Goal: Information Seeking & Learning: Understand process/instructions

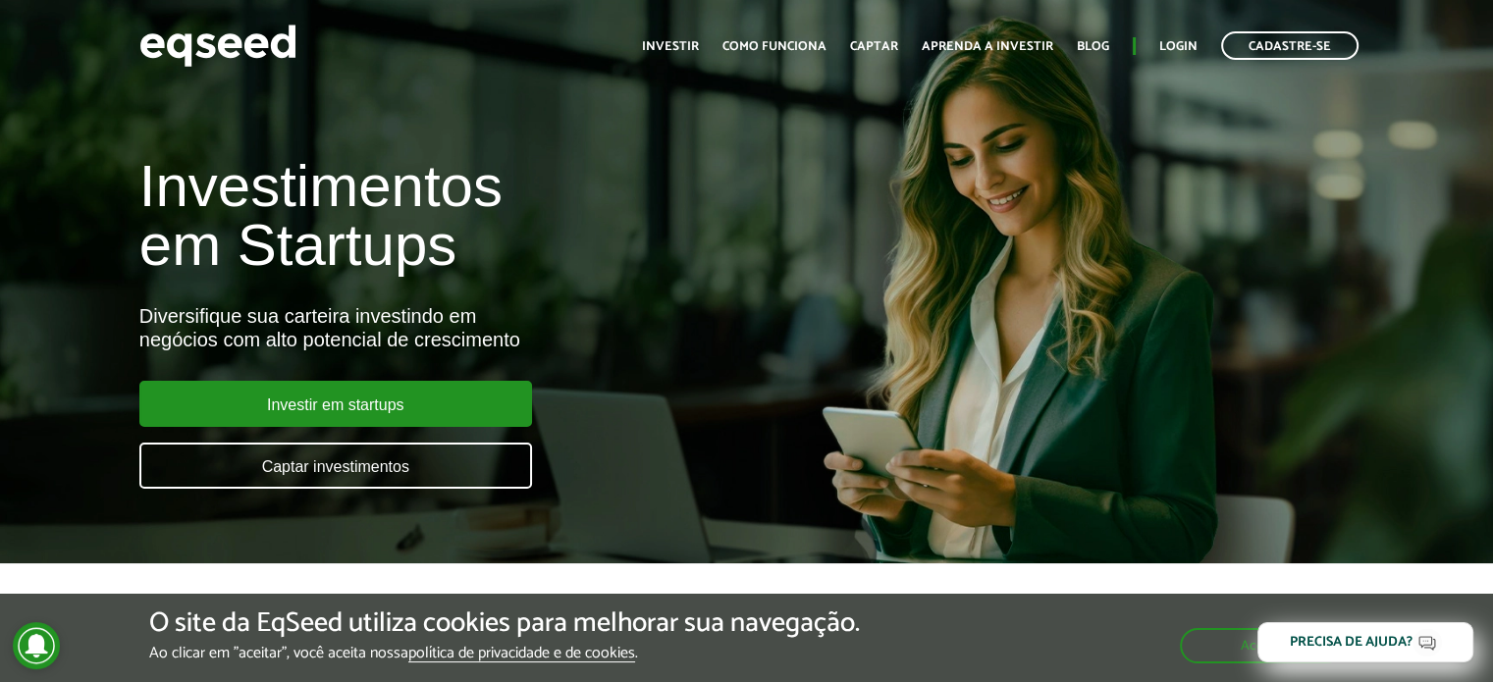
click at [1167, 523] on article "Investimentos em Startups Diversifique sua carteira investindo em negócios com …" at bounding box center [746, 282] width 1493 height 564
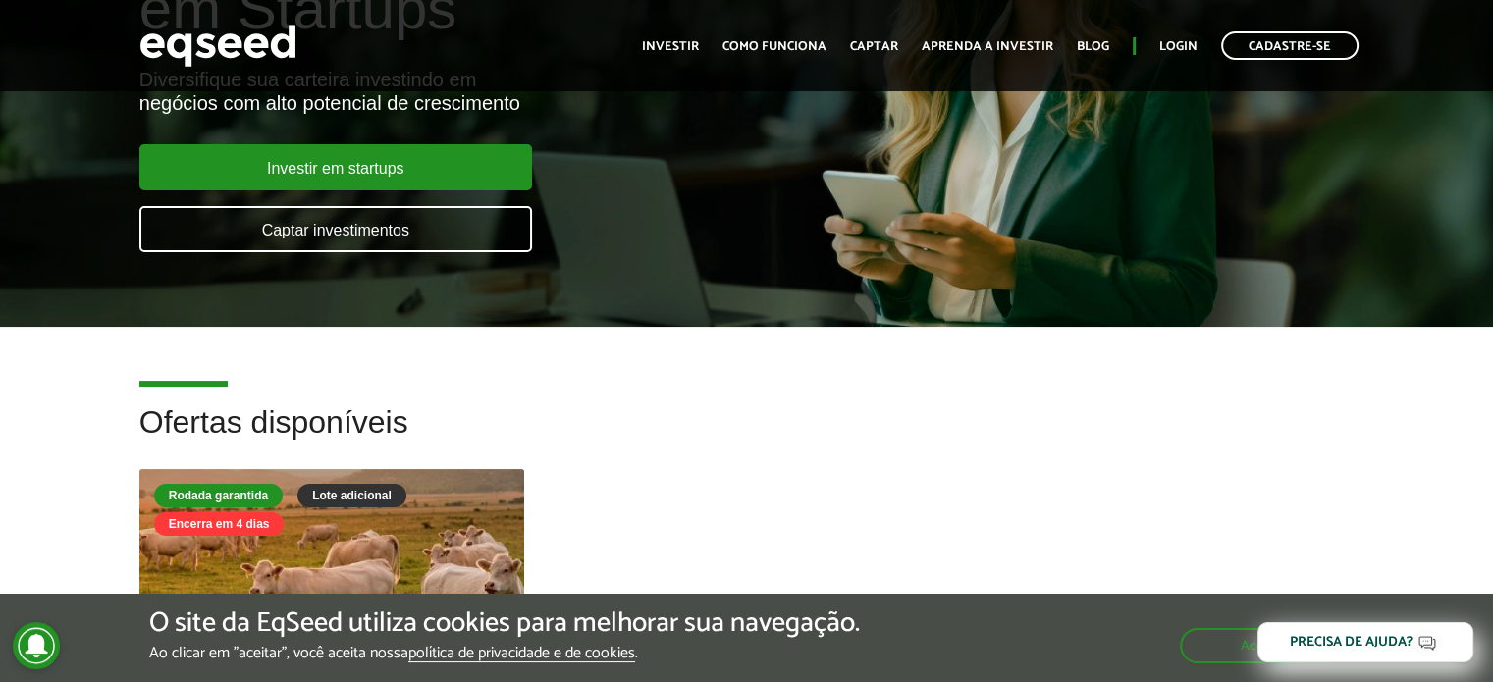
scroll to position [295, 0]
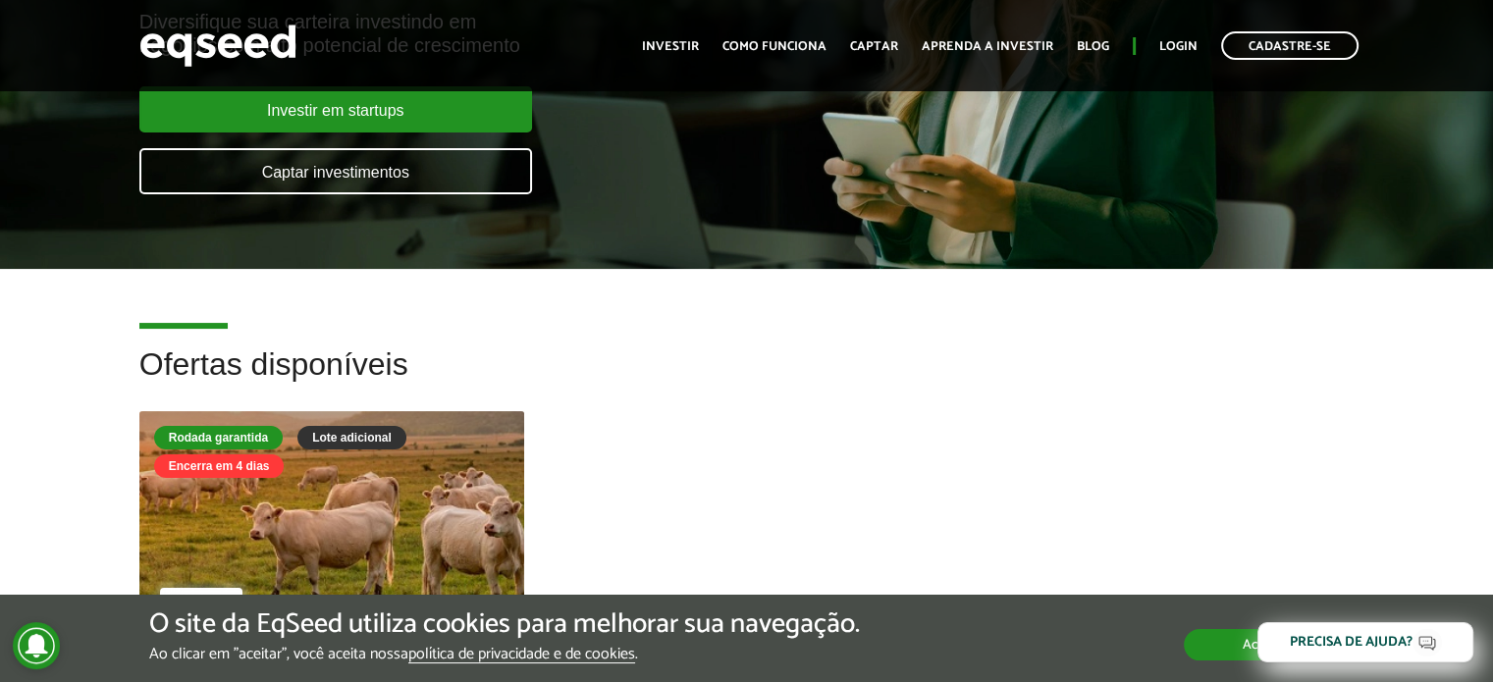
click at [1228, 650] on button "Aceitar" at bounding box center [1264, 644] width 160 height 31
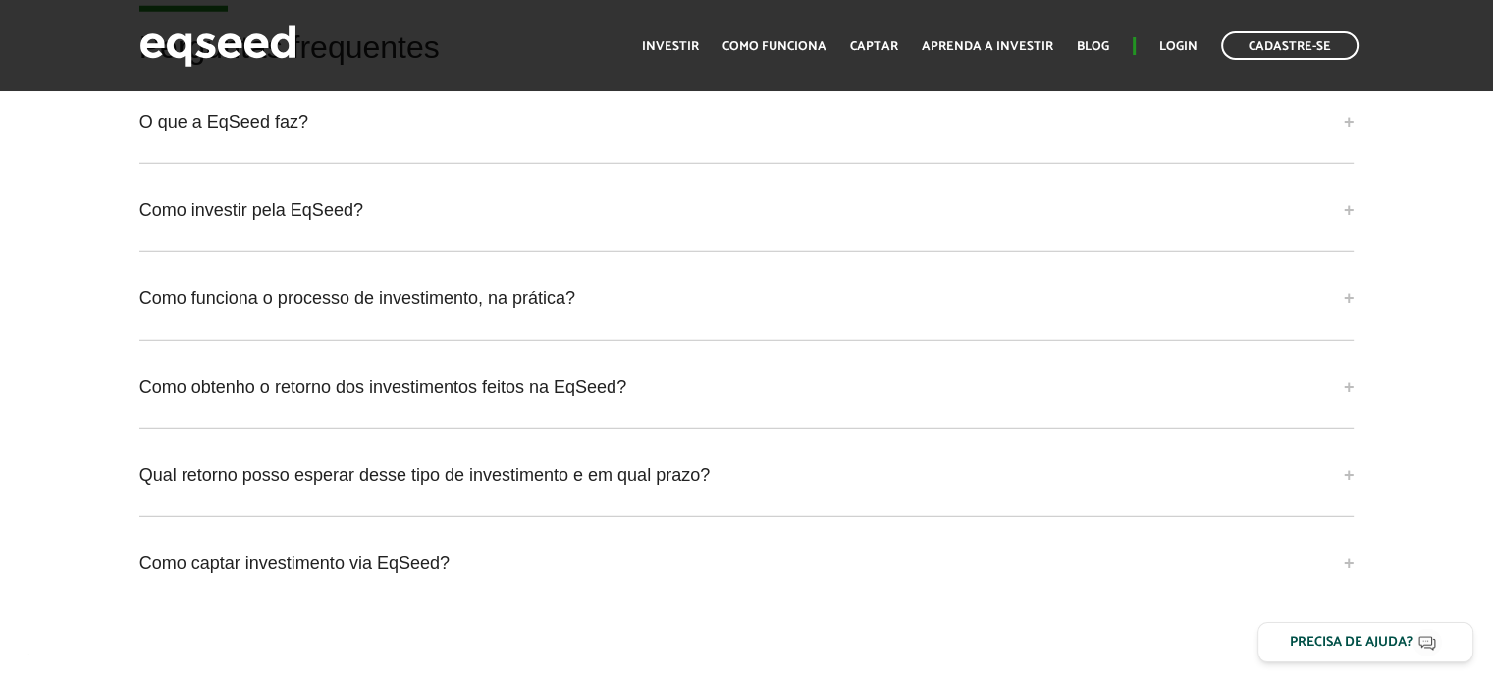
scroll to position [5302, 0]
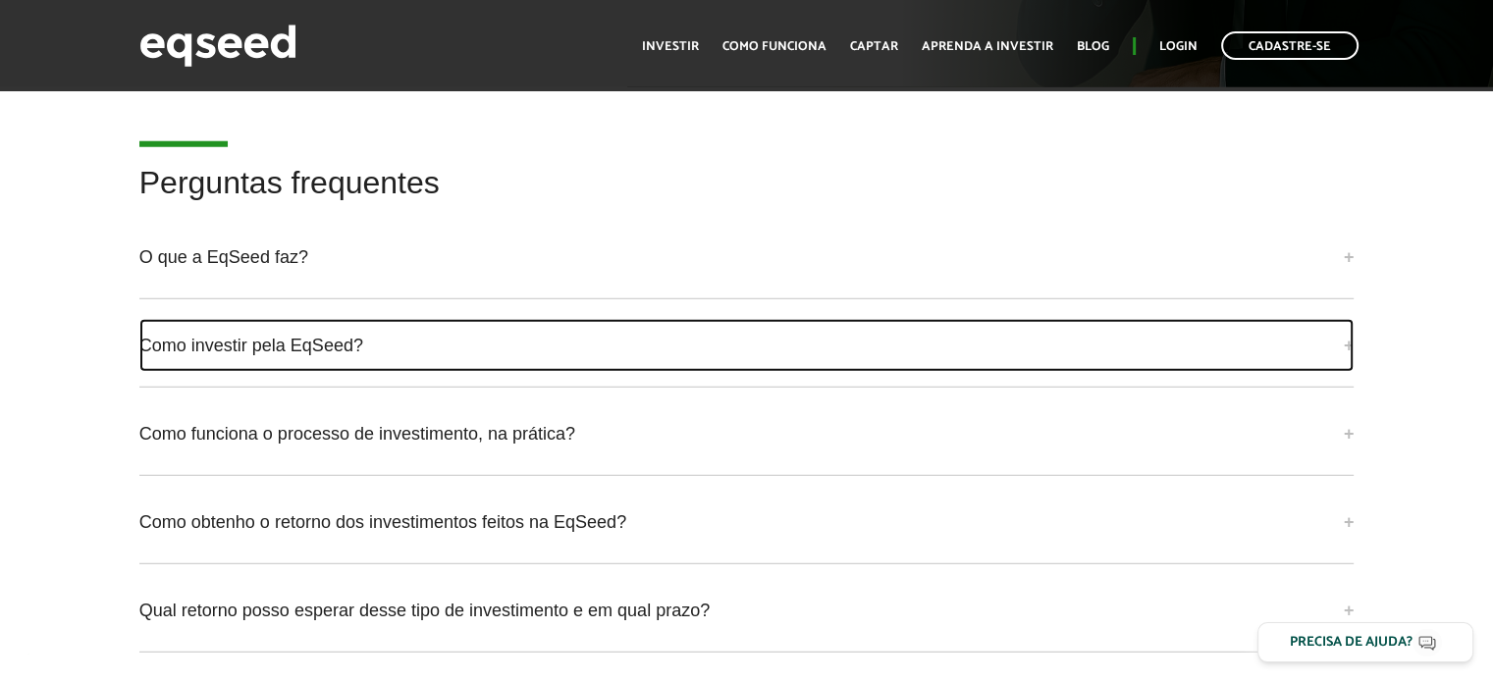
click at [231, 336] on link "Como investir pela EqSeed?" at bounding box center [747, 345] width 1216 height 53
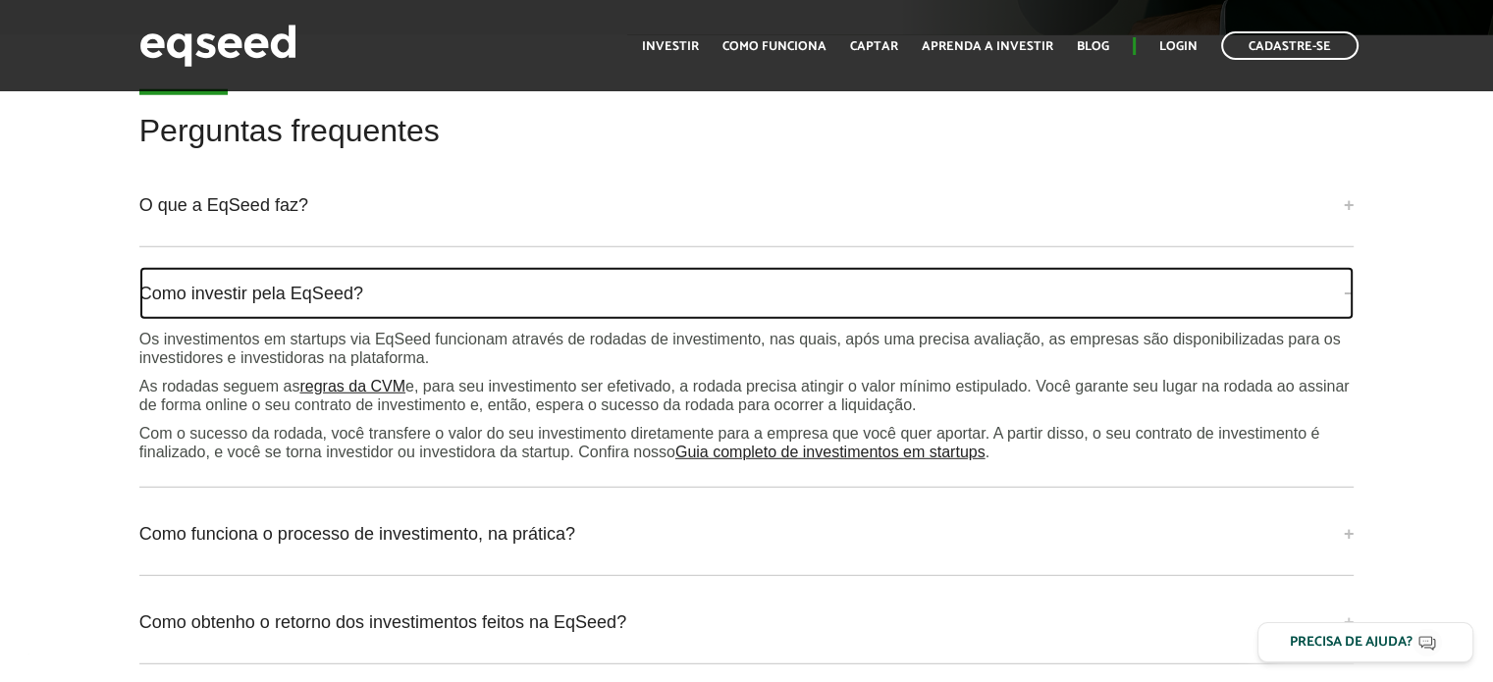
scroll to position [5499, 0]
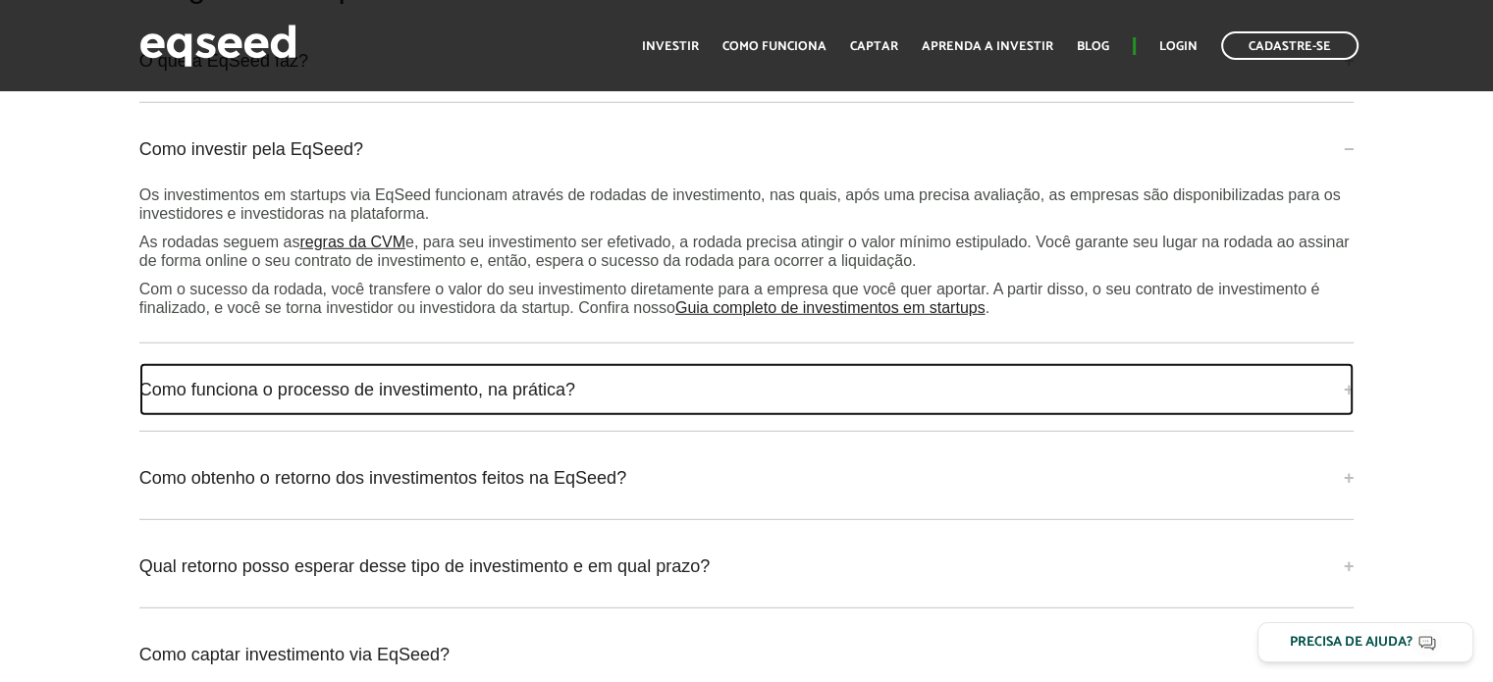
click at [263, 386] on link "Como funciona o processo de investimento, na prática?" at bounding box center [747, 389] width 1216 height 53
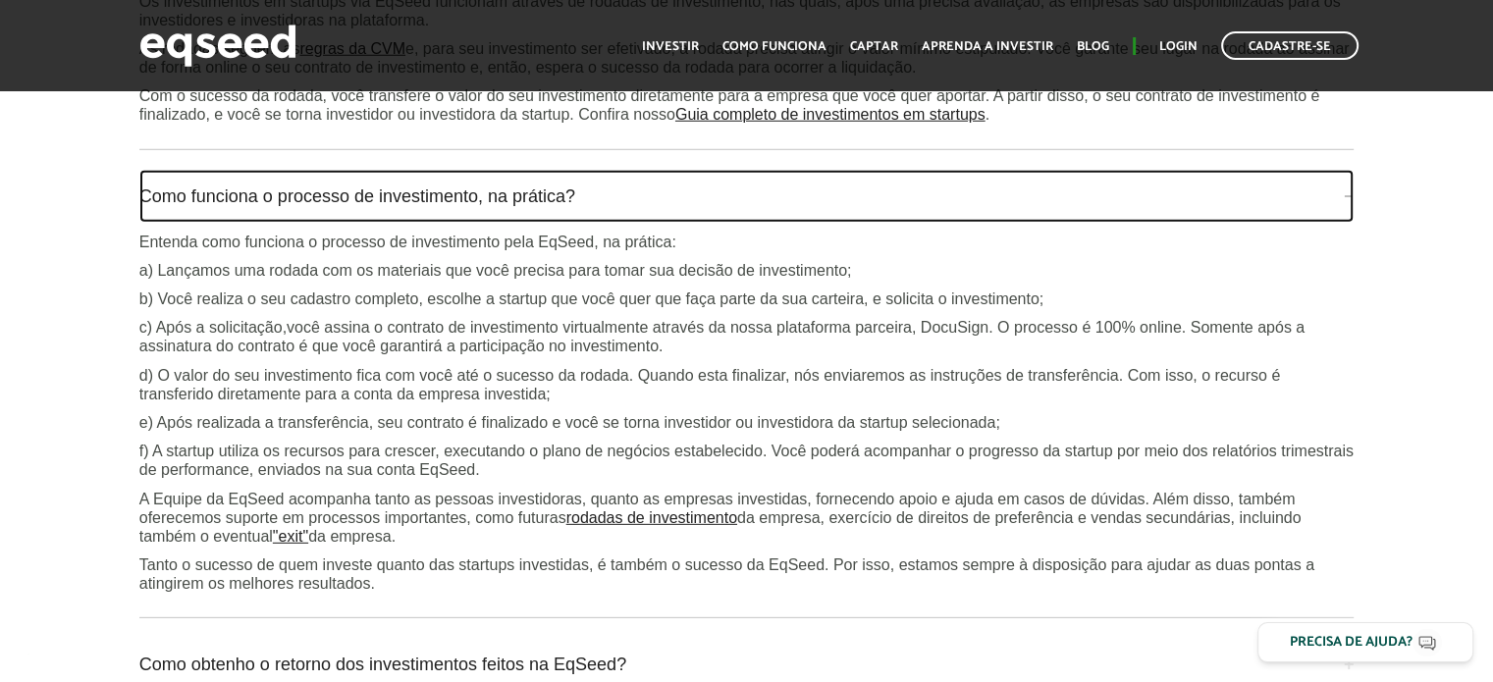
scroll to position [5695, 0]
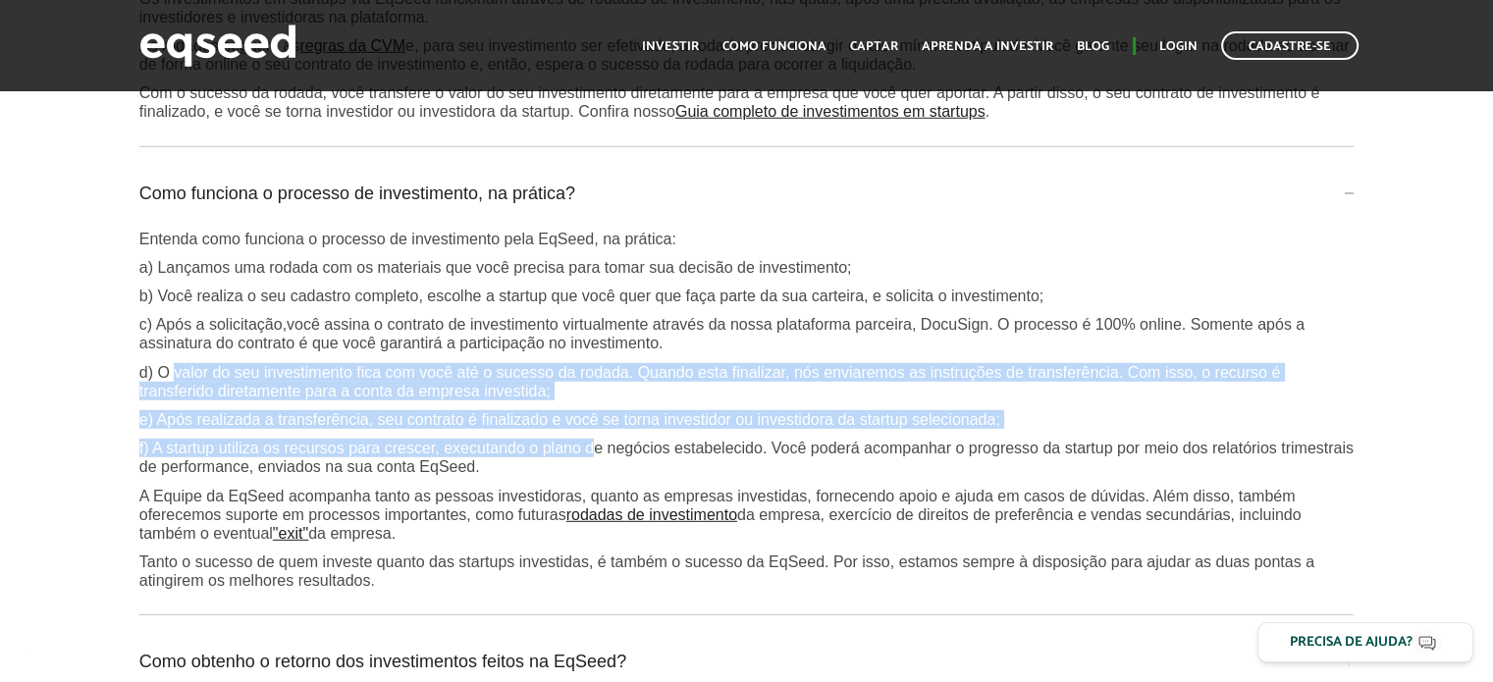
drag, startPoint x: 175, startPoint y: 365, endPoint x: 595, endPoint y: 425, distance: 424.5
click at [595, 425] on div "Entenda como funciona o processo de investimento pela EqSeed, na prática: a) La…" at bounding box center [747, 410] width 1216 height 361
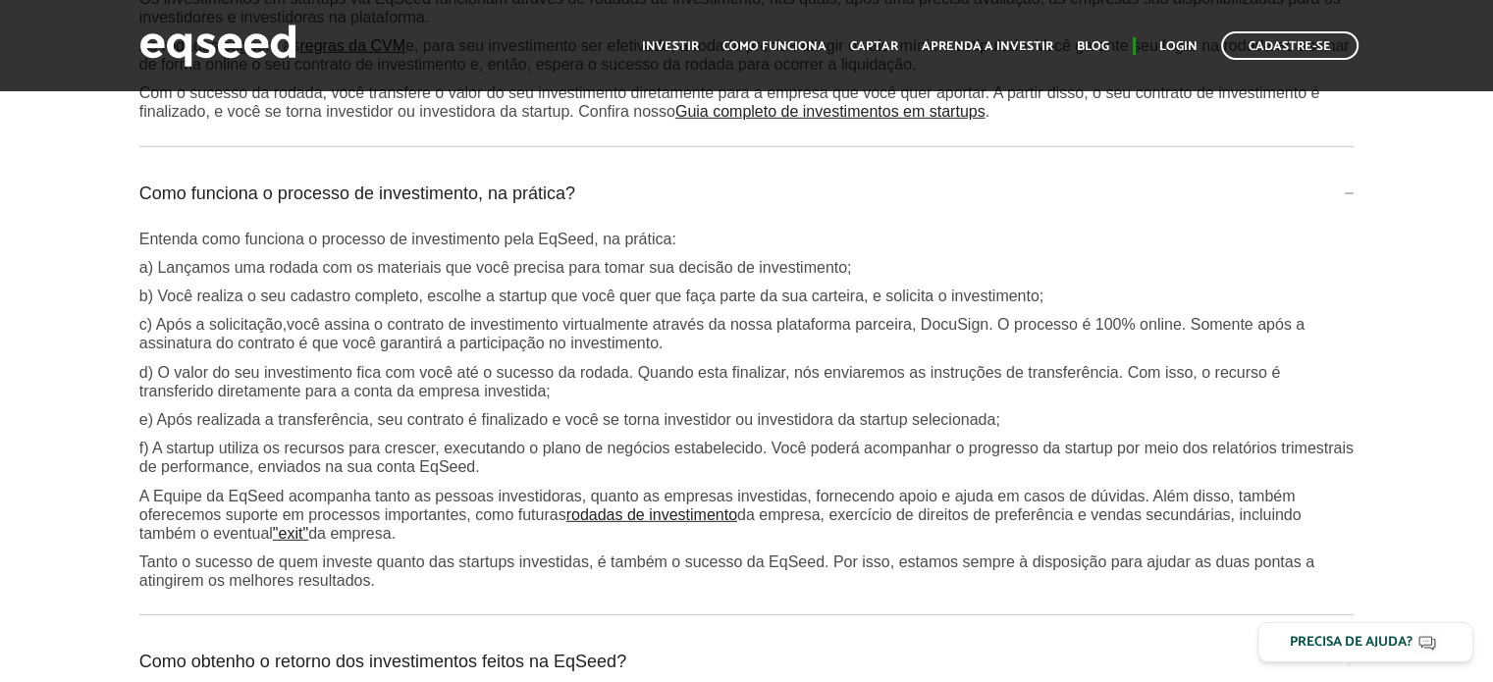
click at [106, 478] on div "Perguntas frequentes O que a EqSeed faz? A EqSeed é uma plataforma de investime…" at bounding box center [746, 336] width 1493 height 1126
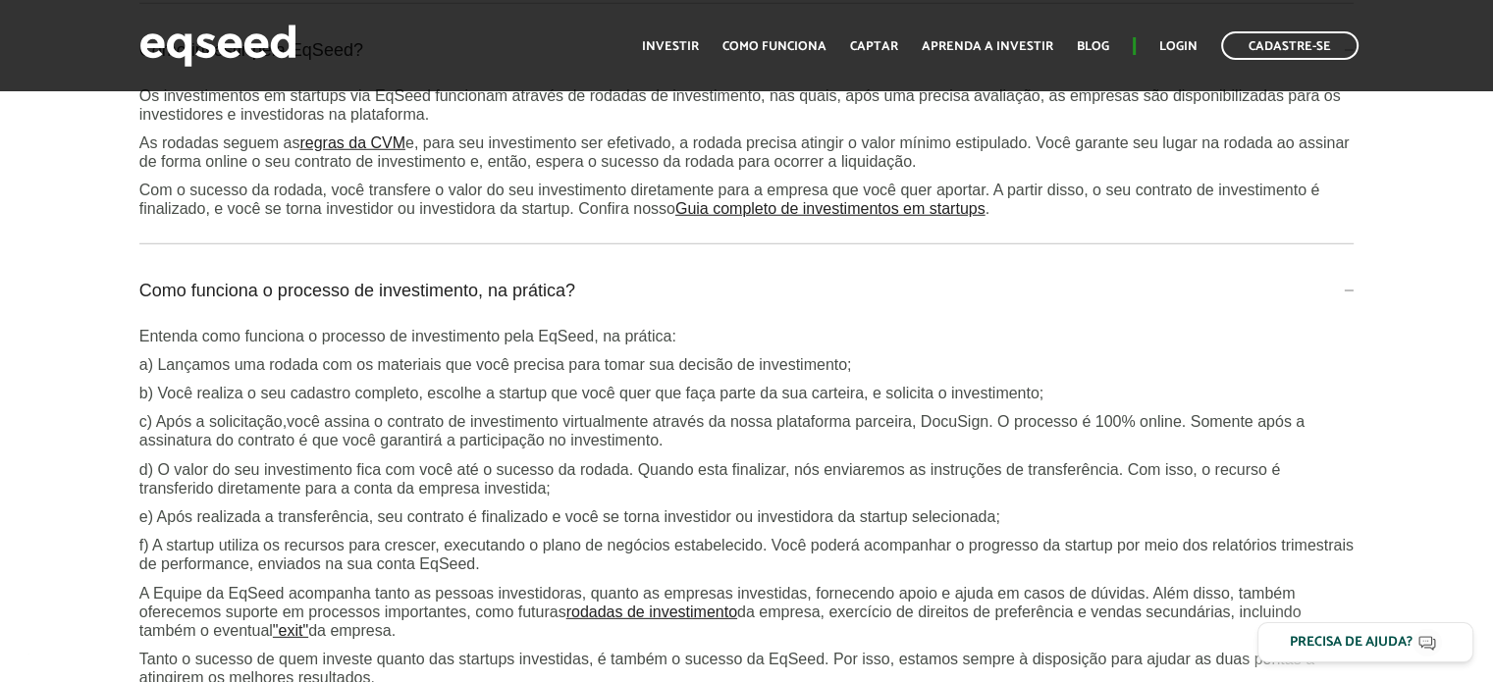
scroll to position [5597, 0]
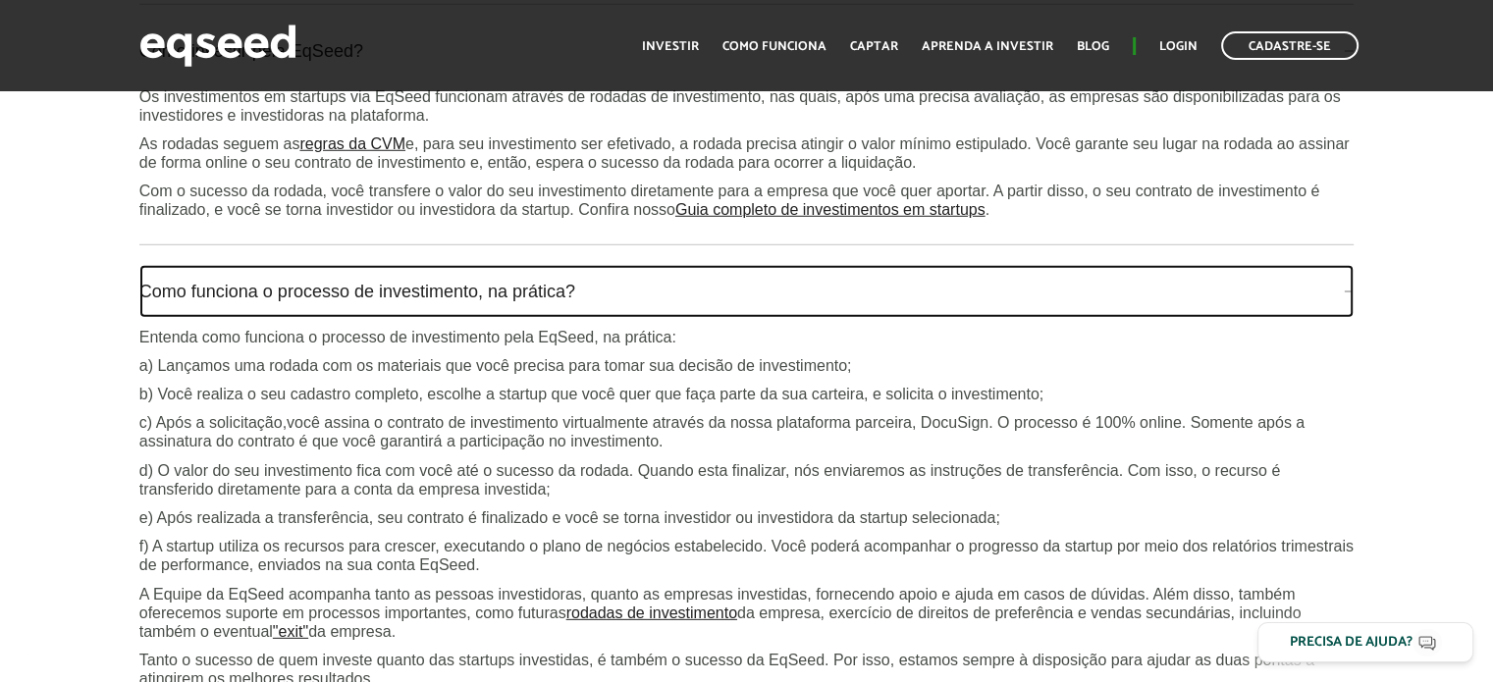
click at [298, 287] on link "Como funciona o processo de investimento, na prática?" at bounding box center [747, 291] width 1216 height 53
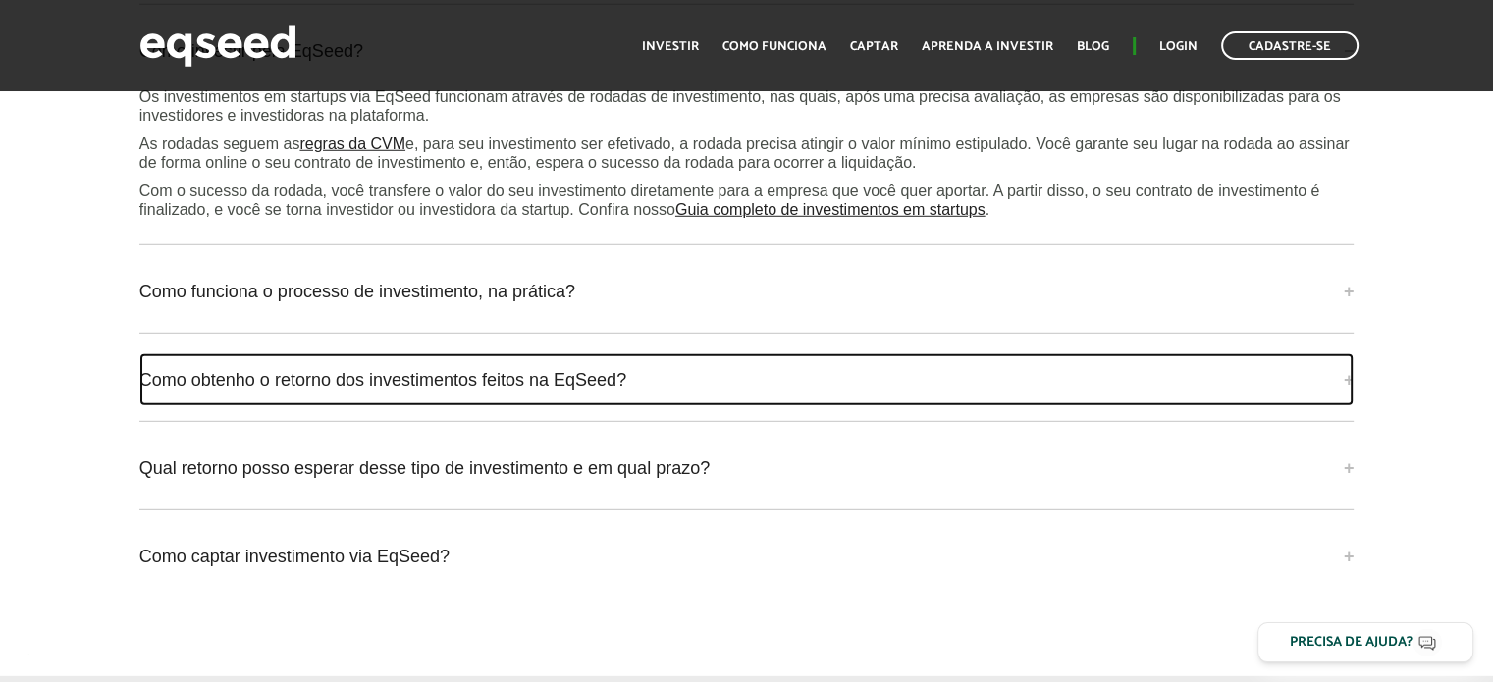
click at [281, 365] on link "Como obtenho o retorno dos investimentos feitos na EqSeed?" at bounding box center [747, 379] width 1216 height 53
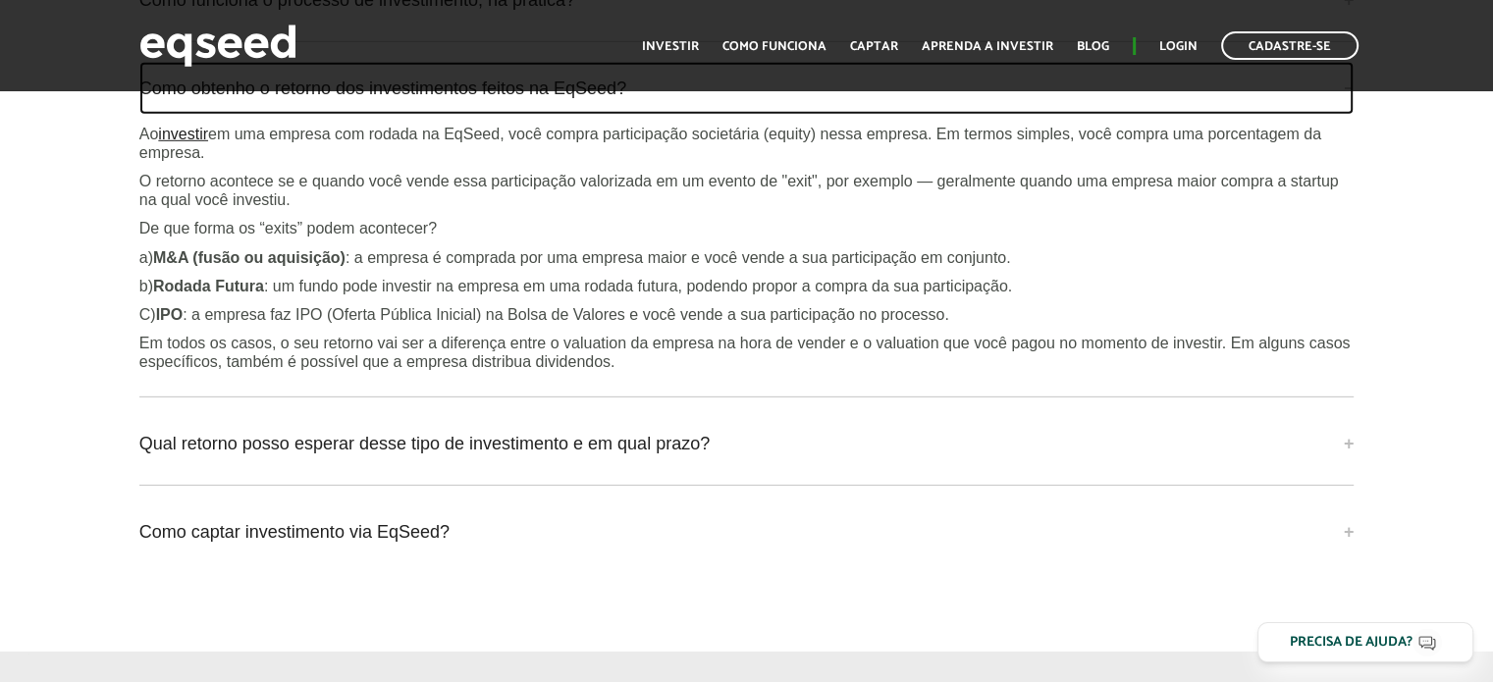
scroll to position [5891, 0]
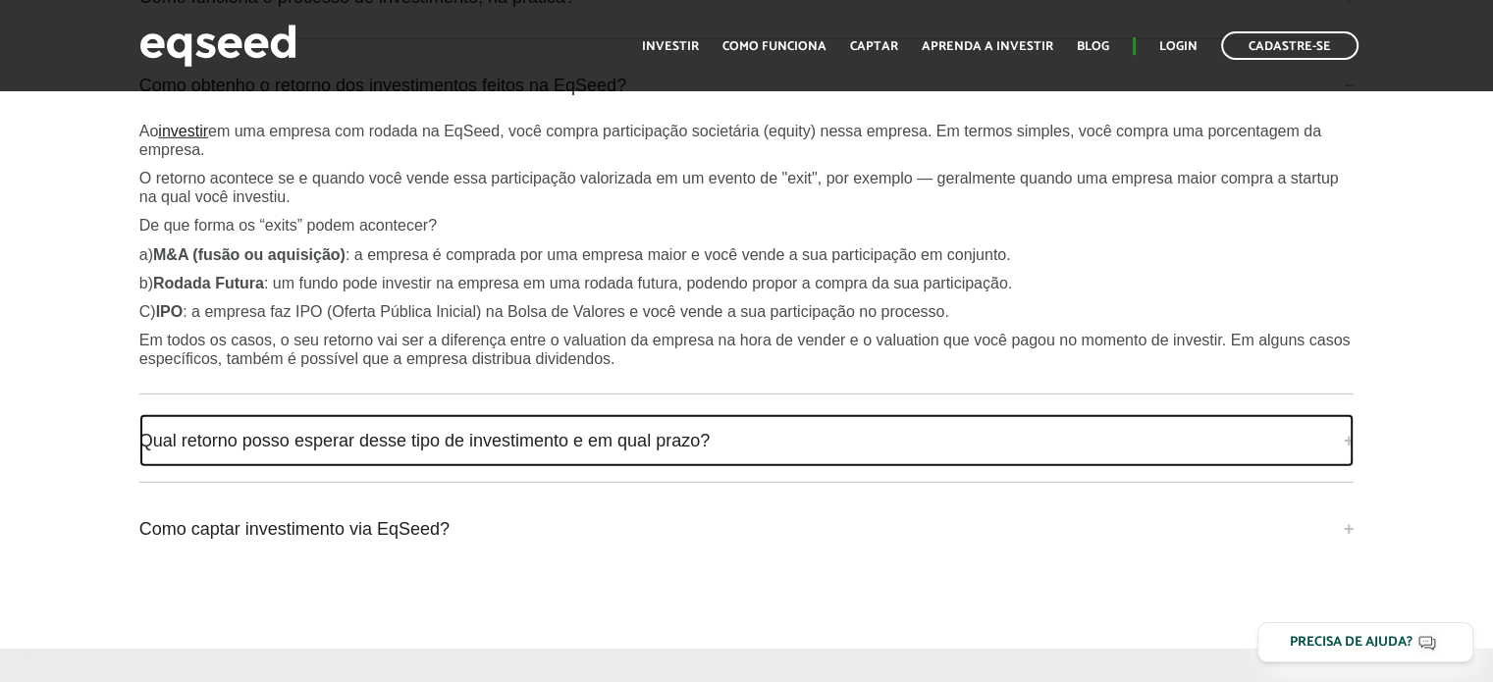
click at [271, 438] on link "Qual retorno posso esperar desse tipo de investimento e em qual prazo?" at bounding box center [747, 440] width 1216 height 53
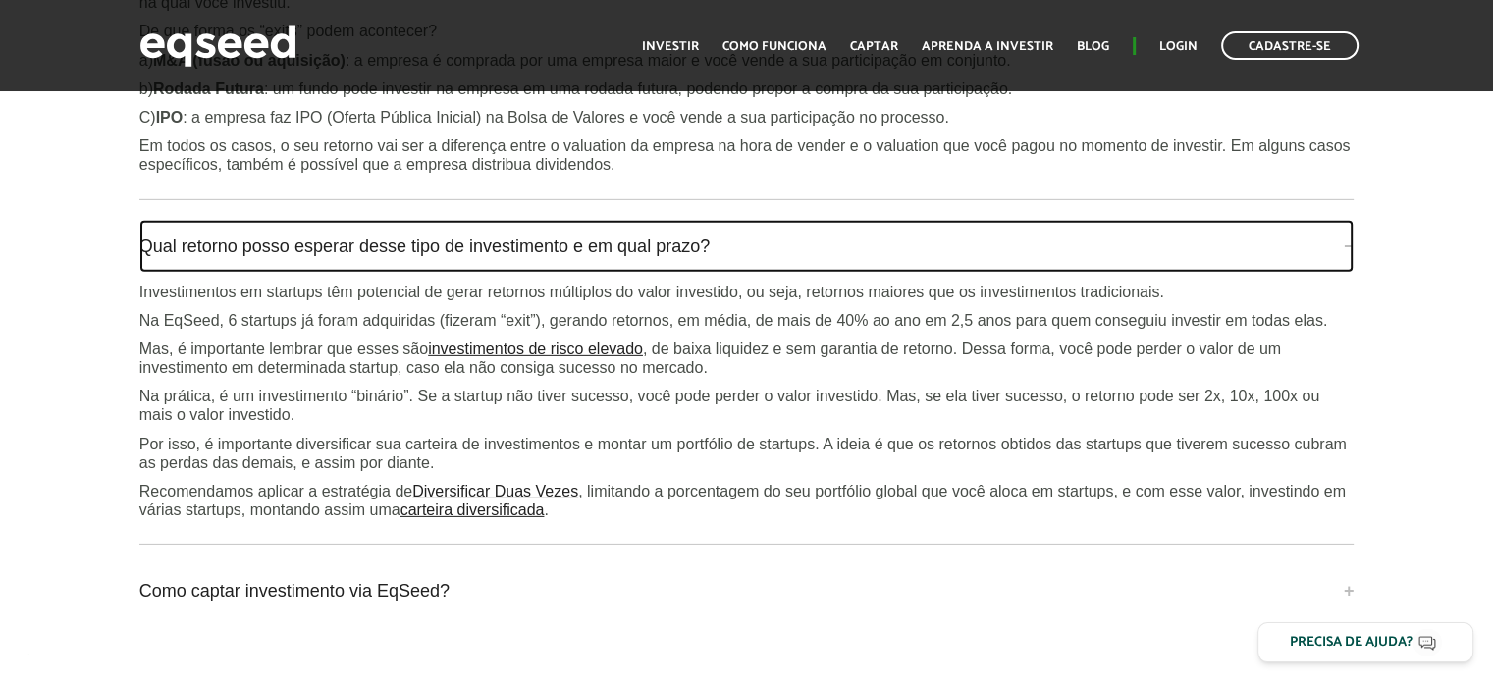
scroll to position [6088, 0]
click at [408, 235] on link "Qual retorno posso esperar desse tipo de investimento e em qual prazo?" at bounding box center [747, 244] width 1216 height 53
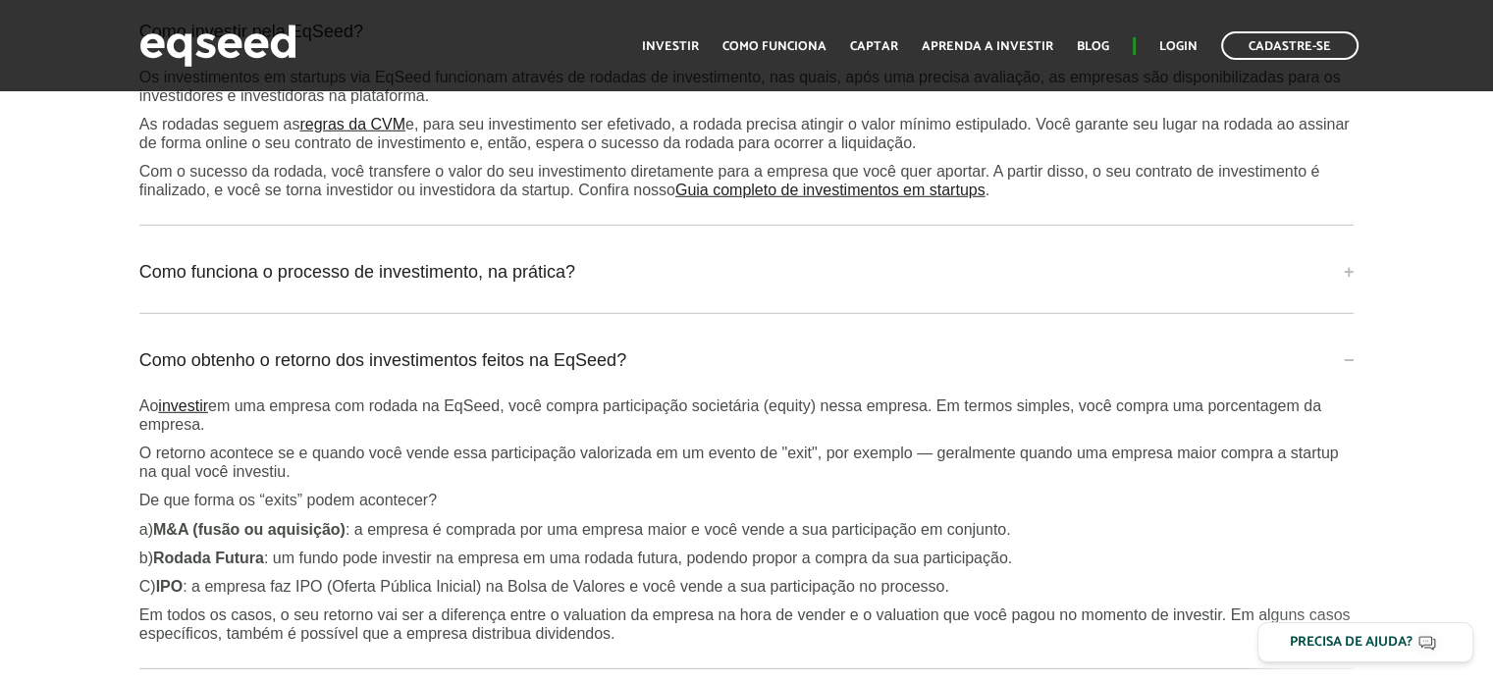
scroll to position [5597, 0]
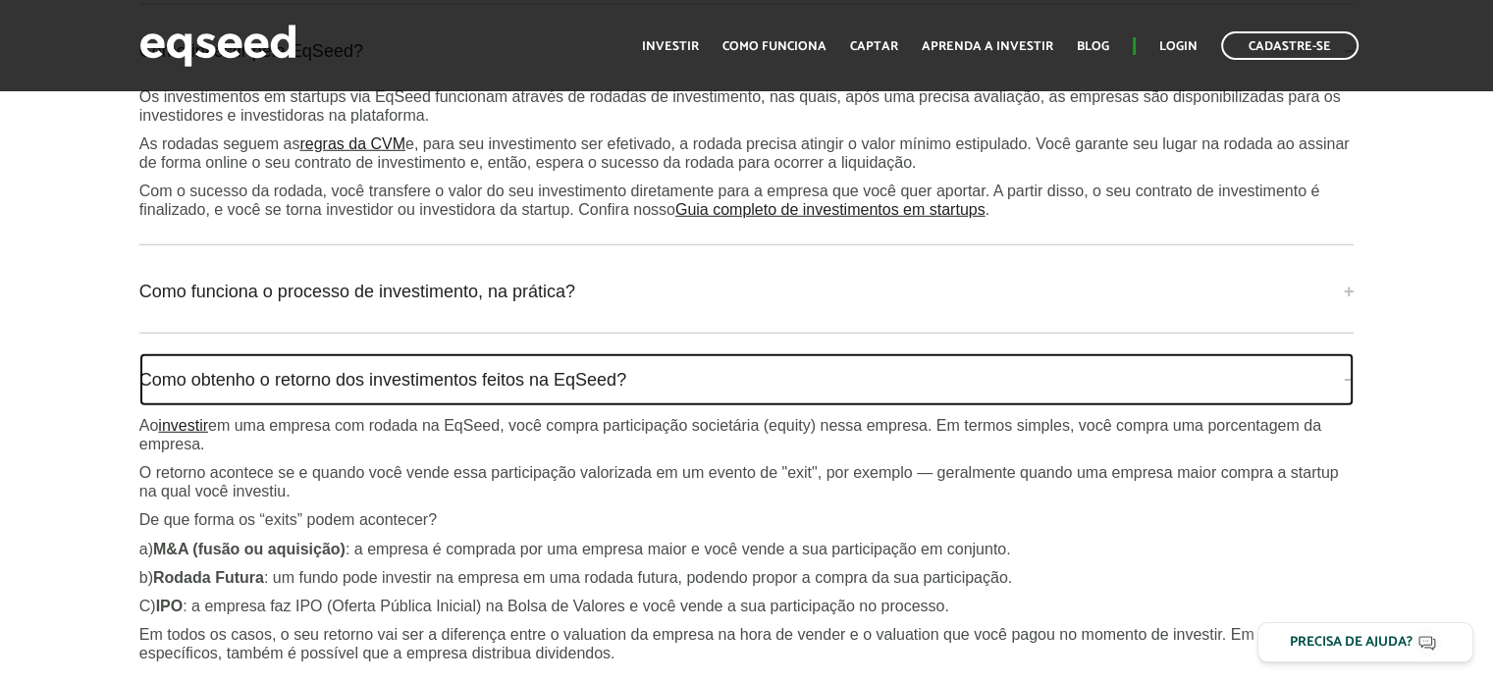
click at [335, 365] on link "Como obtenho o retorno dos investimentos feitos na EqSeed?" at bounding box center [747, 379] width 1216 height 53
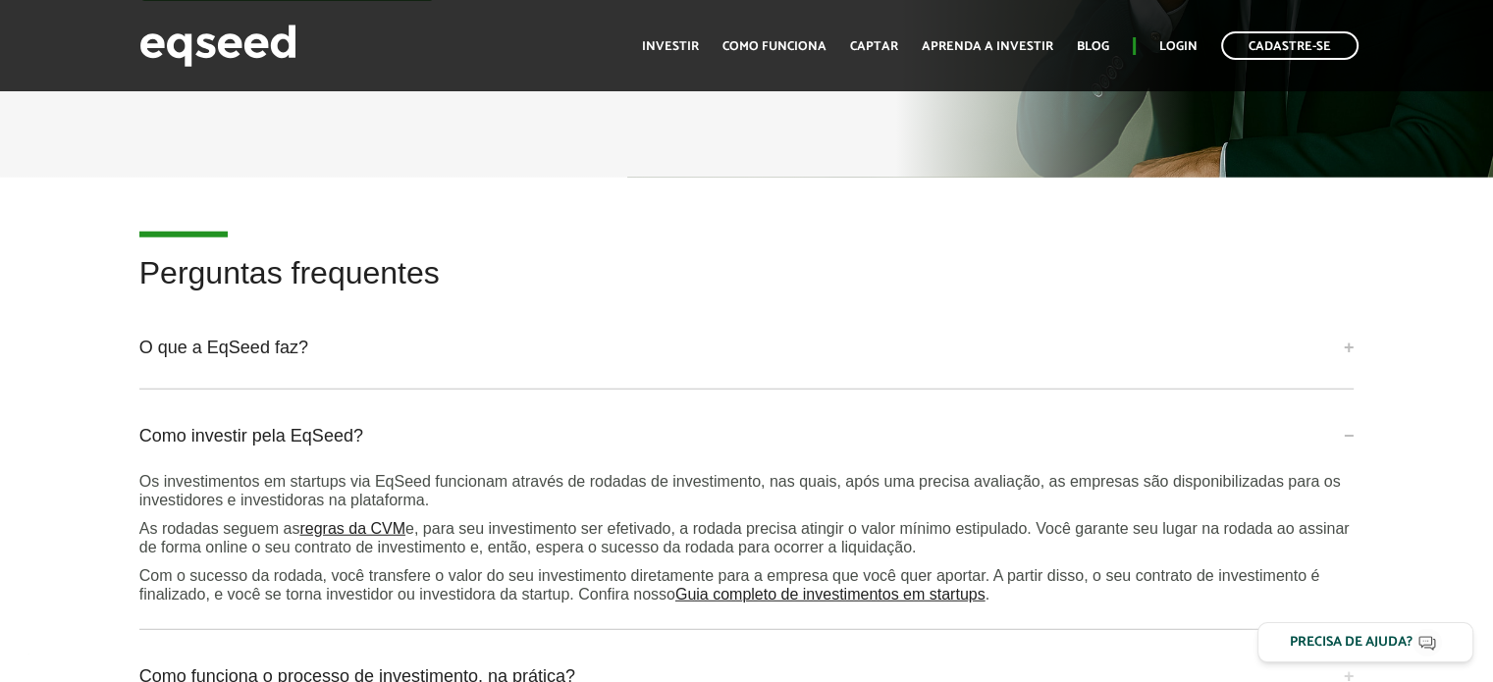
scroll to position [5204, 0]
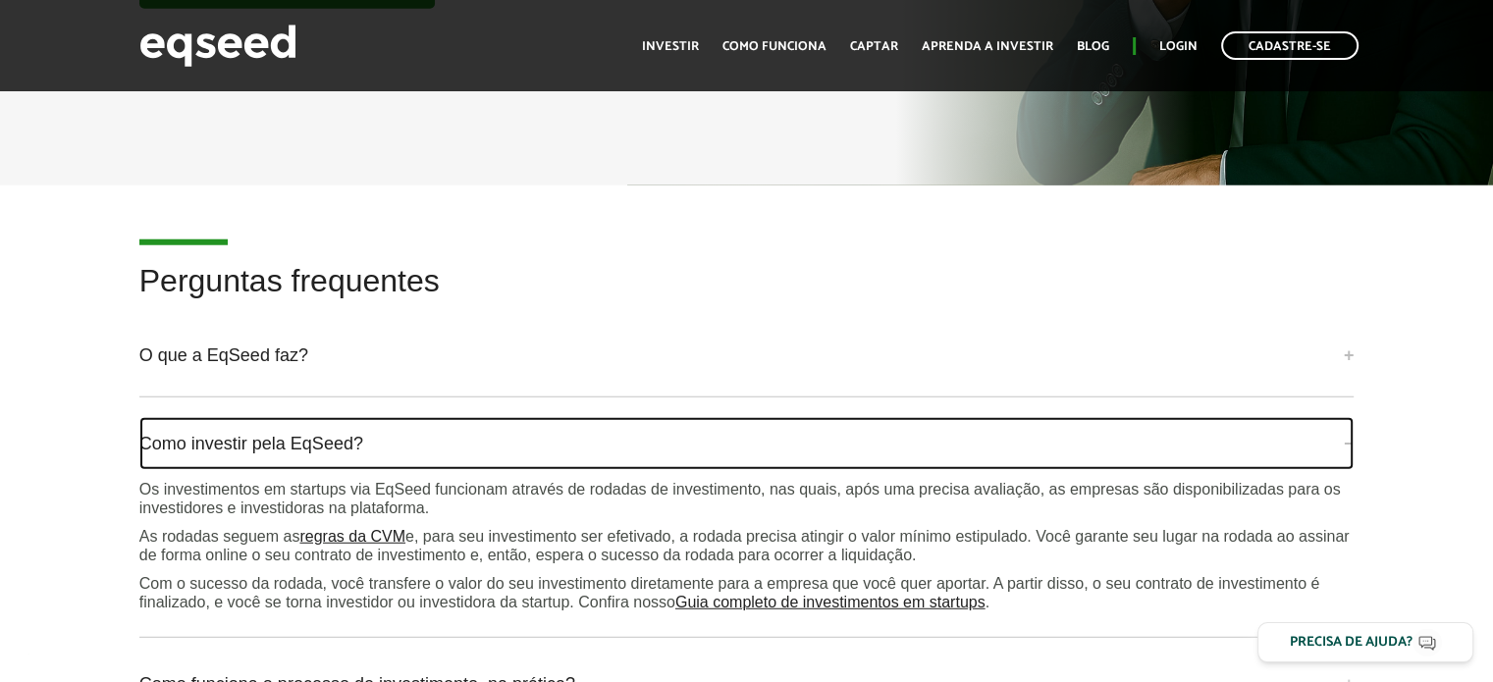
click at [293, 423] on link "Como investir pela EqSeed?" at bounding box center [747, 443] width 1216 height 53
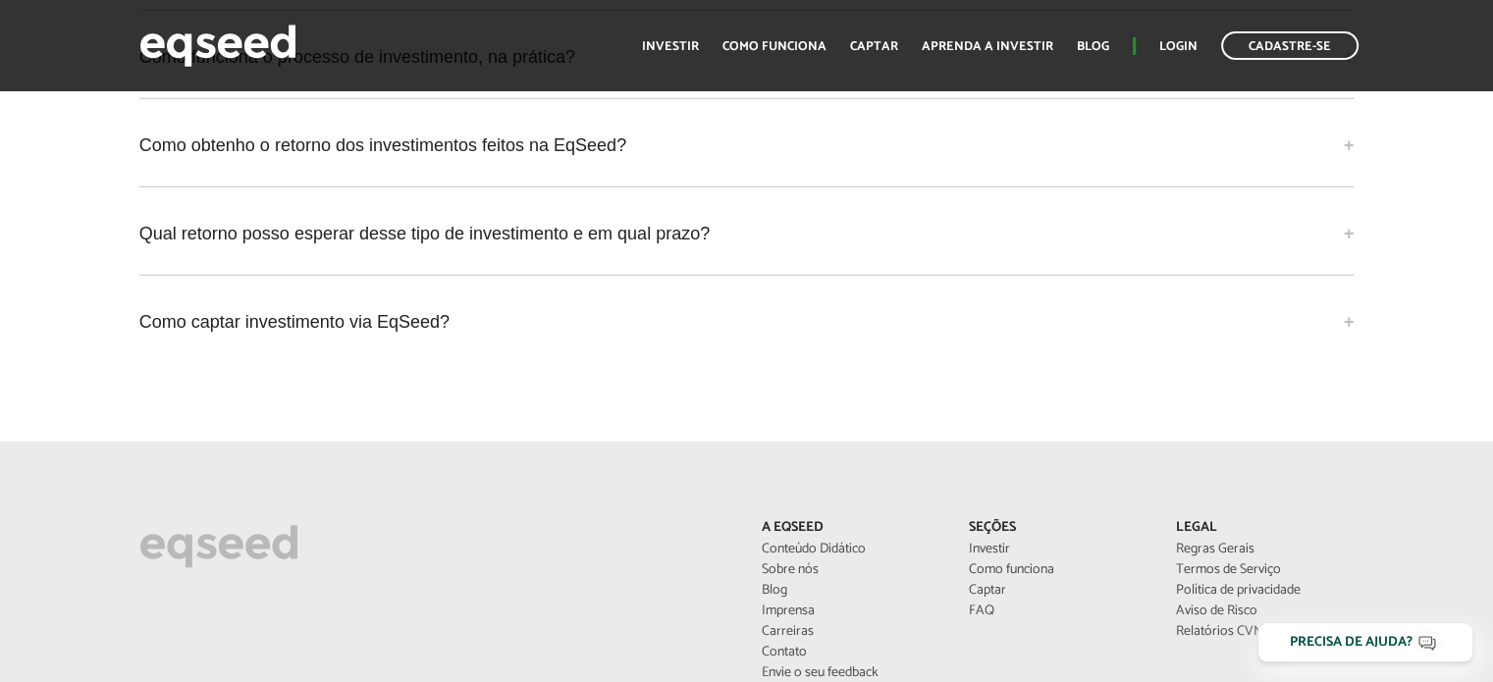
scroll to position [5695, 0]
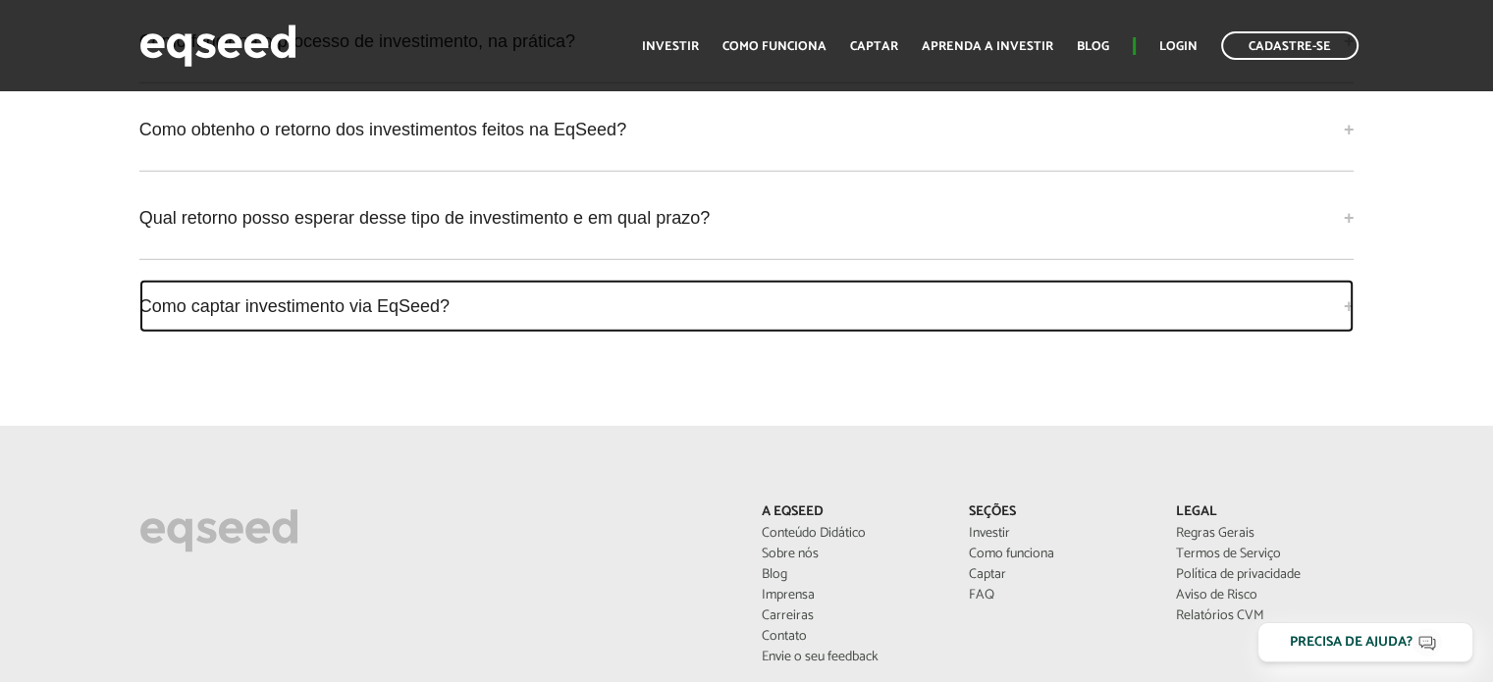
click at [259, 301] on link "Como captar investimento via EqSeed?" at bounding box center [747, 306] width 1216 height 53
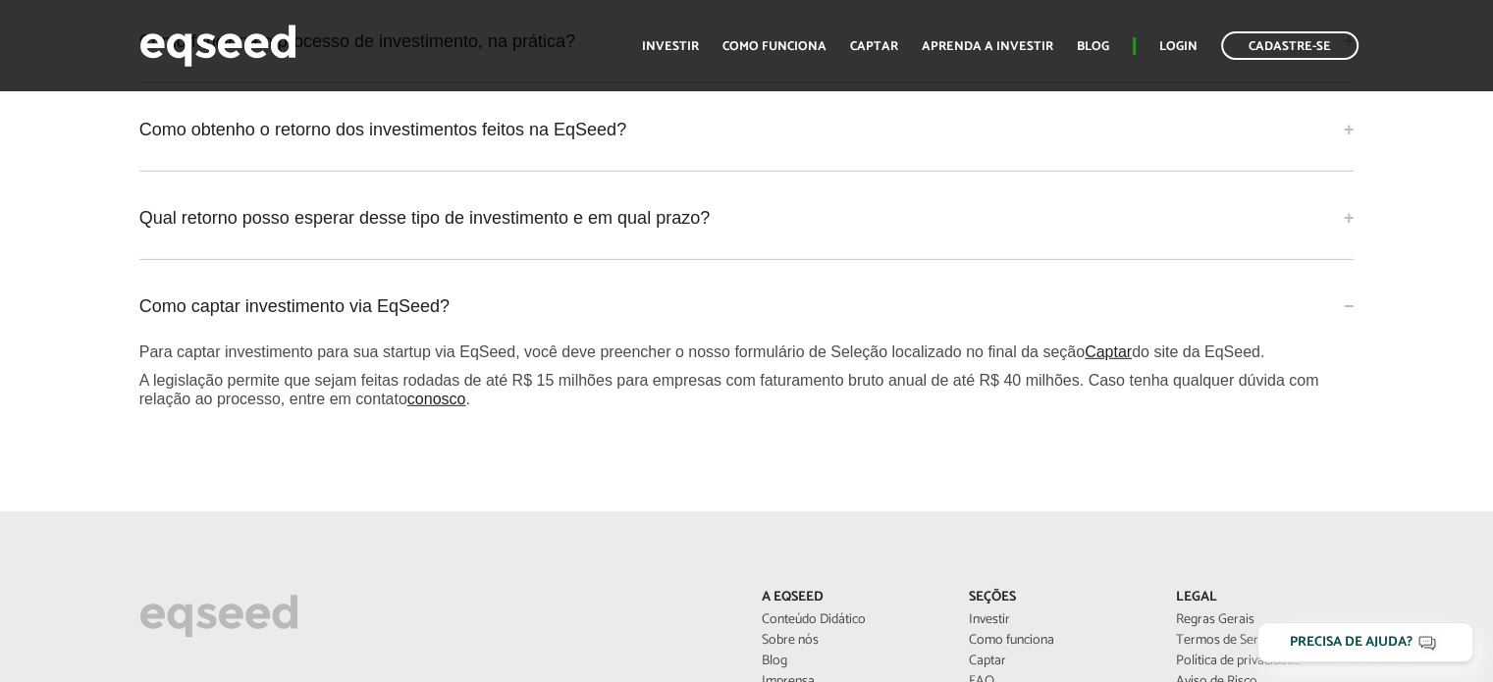
click at [95, 387] on div "Perguntas frequentes O que a EqSeed faz? A EqSeed é uma plataforma de investime…" at bounding box center [746, 112] width 1493 height 679
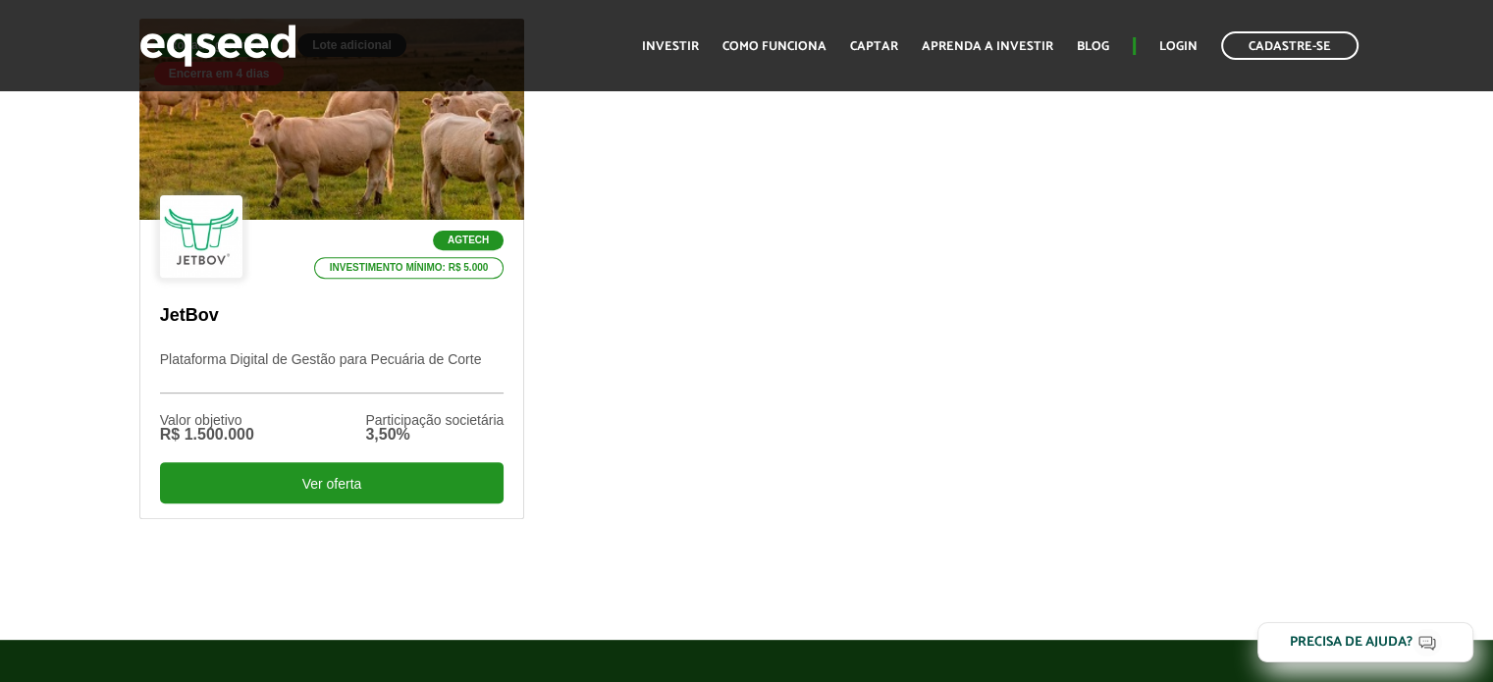
scroll to position [0, 0]
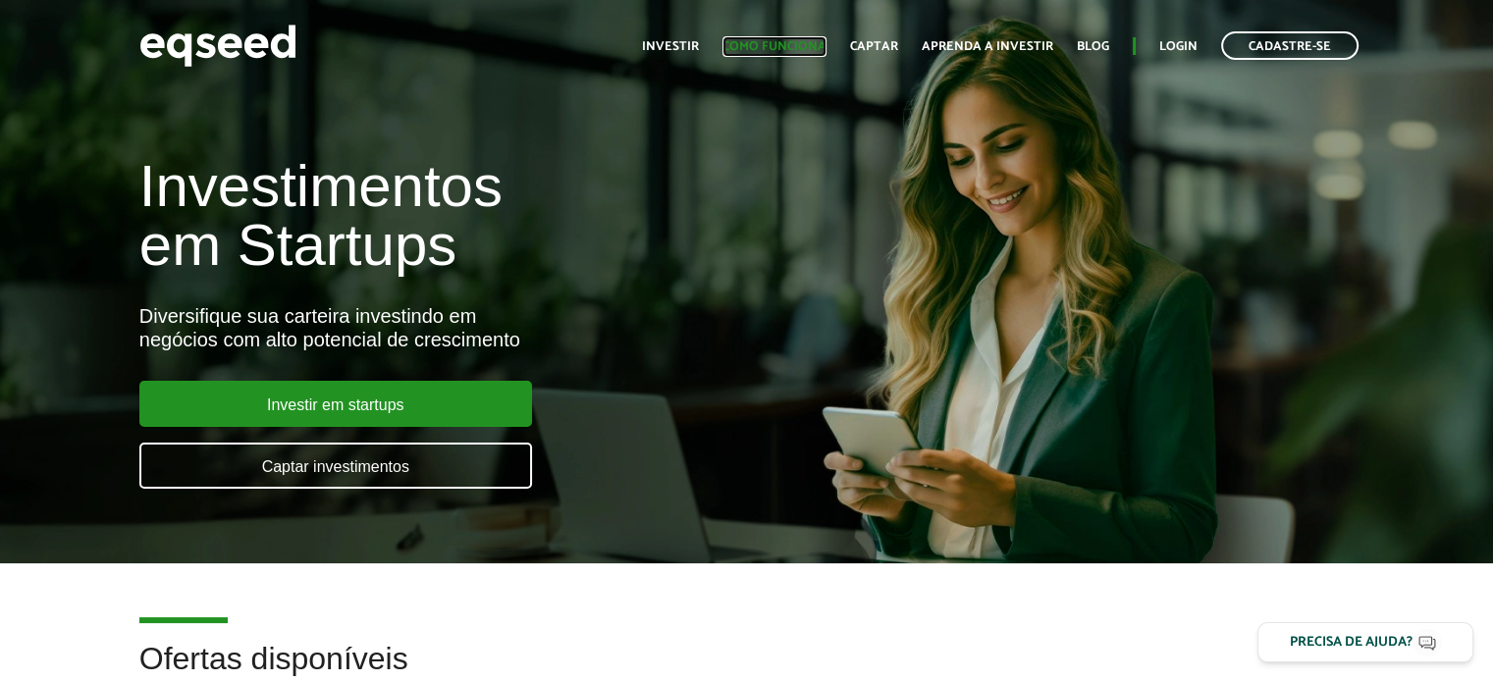
click at [778, 46] on link "Como funciona" at bounding box center [775, 46] width 104 height 13
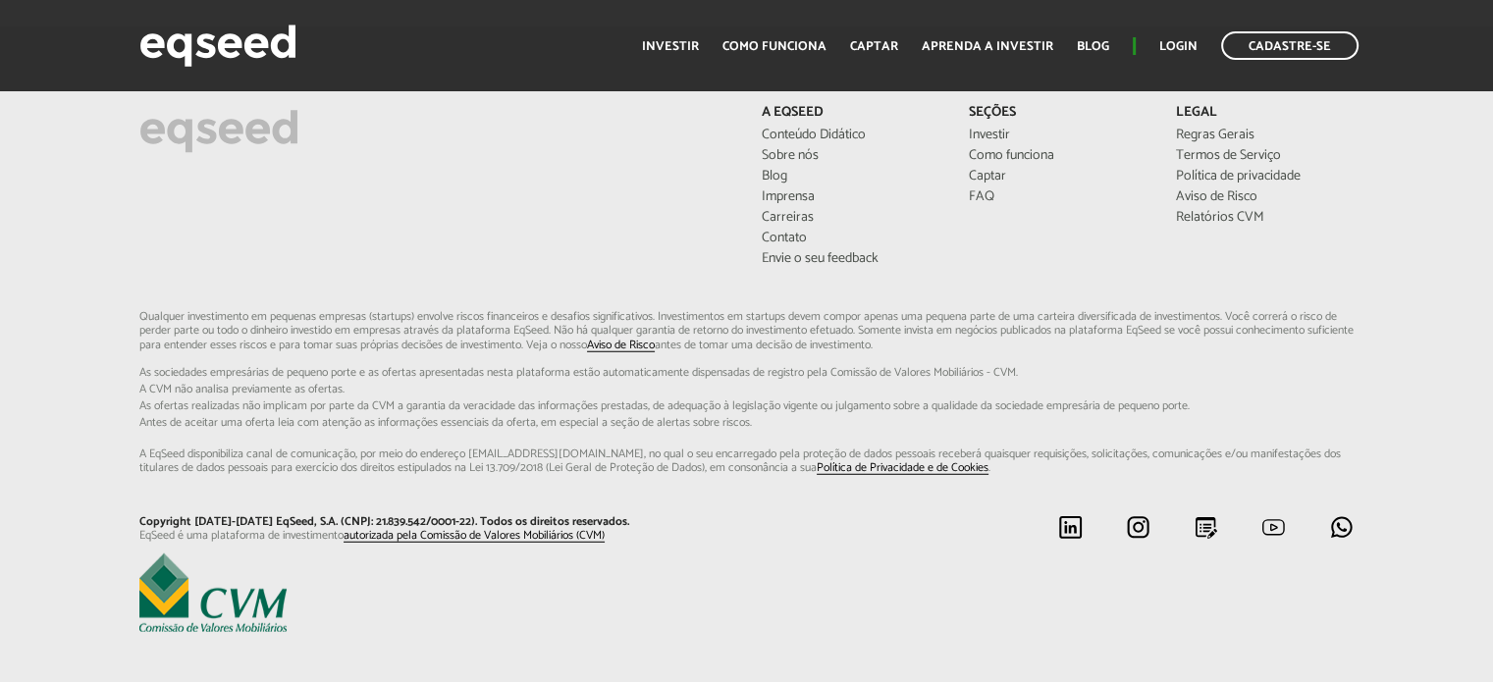
scroll to position [5228, 0]
